Goal: Information Seeking & Learning: Learn about a topic

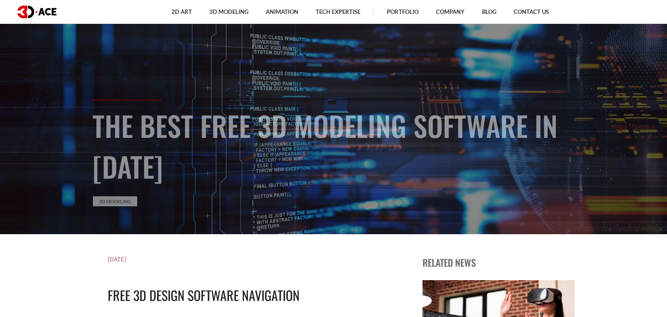
scroll to position [92, 0]
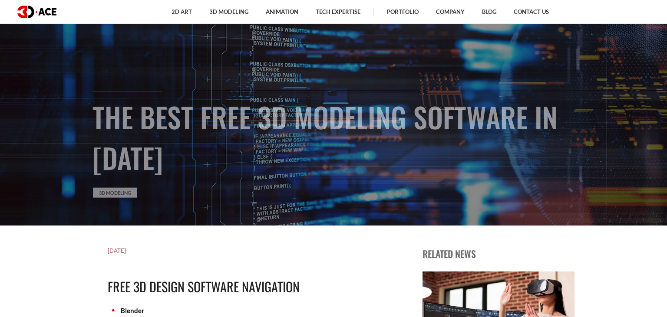
click at [208, 168] on h1 "The Best Free 3D Modeling Software in [DATE]" at bounding box center [333, 137] width 482 height 82
click at [122, 193] on link "3D Modeling" at bounding box center [115, 193] width 44 height 10
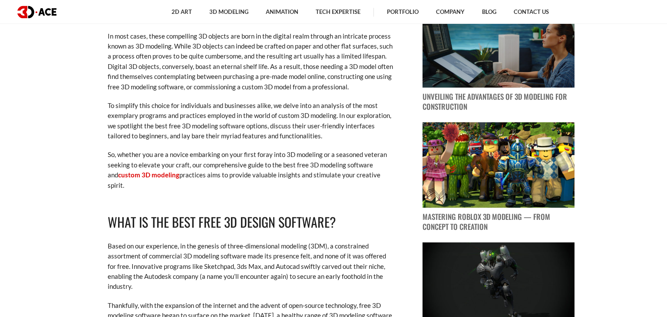
scroll to position [504, 0]
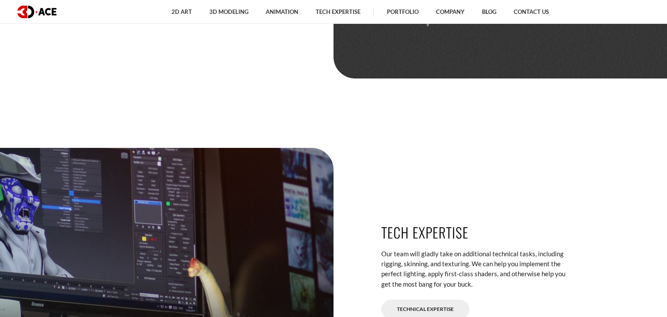
scroll to position [2155, 0]
